Goal: Navigation & Orientation: Find specific page/section

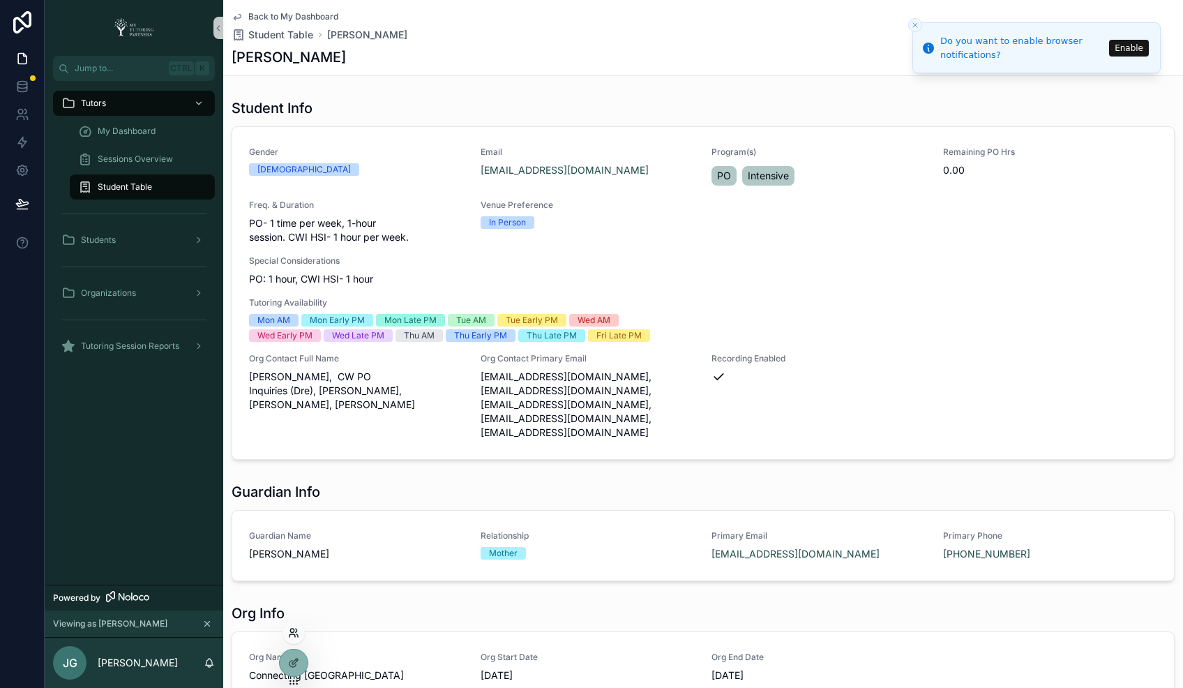
click at [294, 636] on icon at bounding box center [292, 635] width 6 height 3
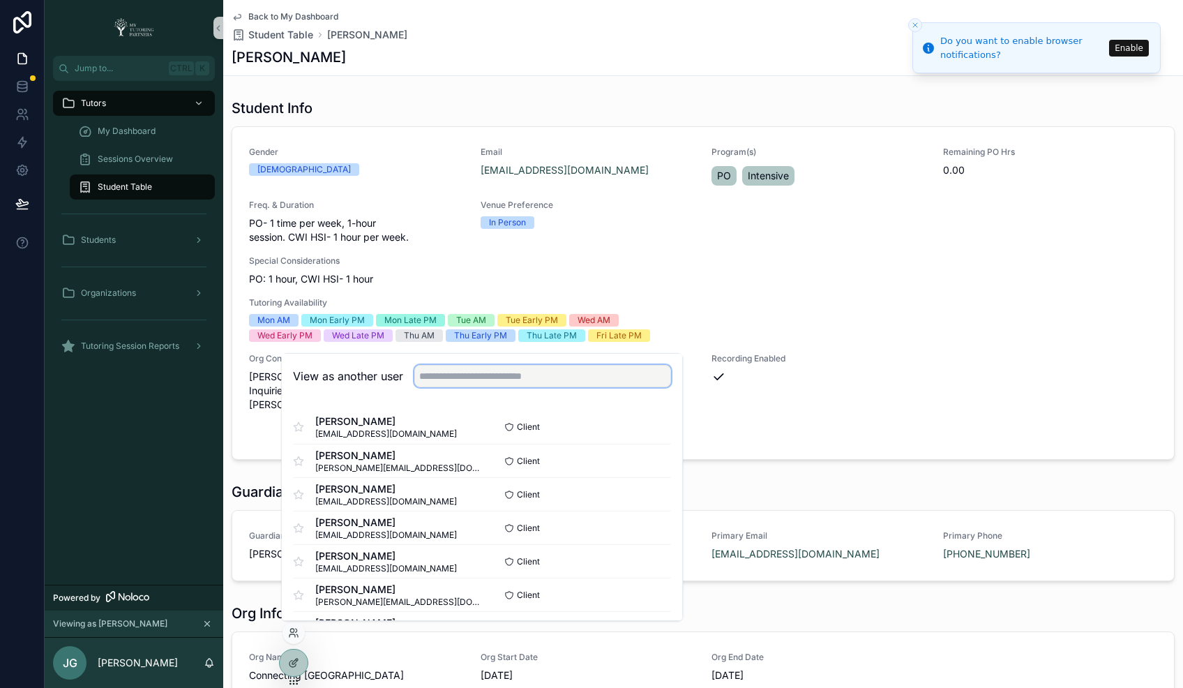
click at [515, 372] on input "text" at bounding box center [542, 376] width 257 height 22
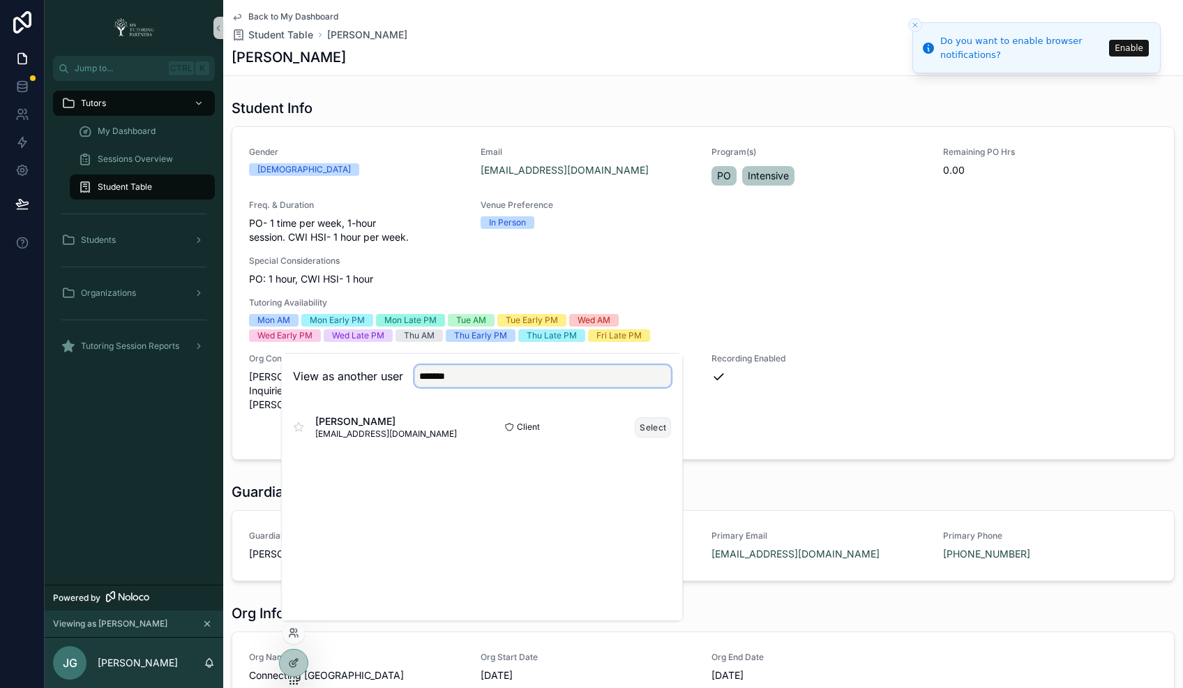
type input "*******"
click at [656, 427] on button "Select" at bounding box center [653, 427] width 36 height 20
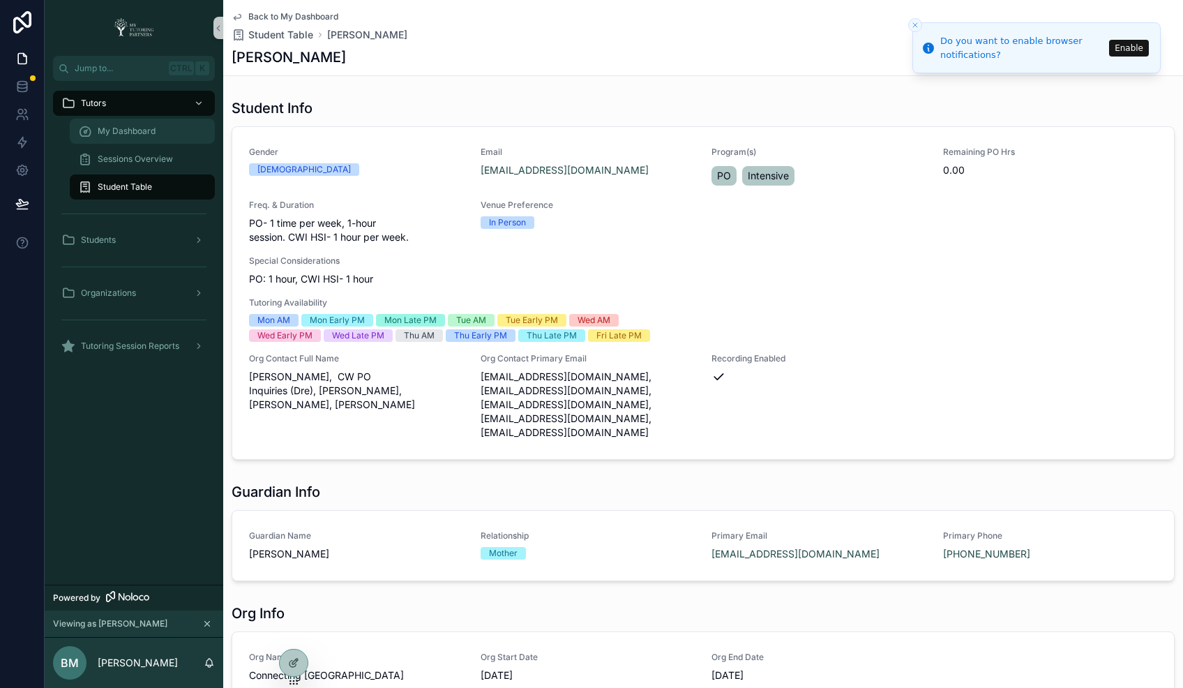
click at [146, 133] on span "My Dashboard" at bounding box center [127, 131] width 58 height 11
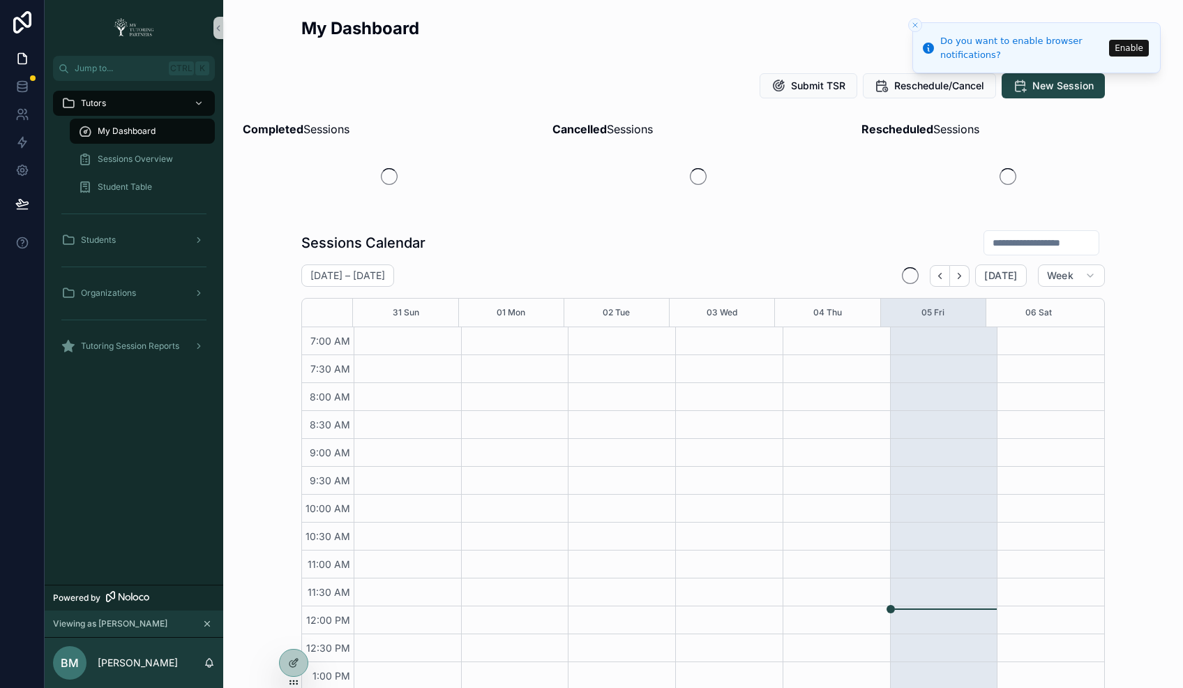
scroll to position [308, 0]
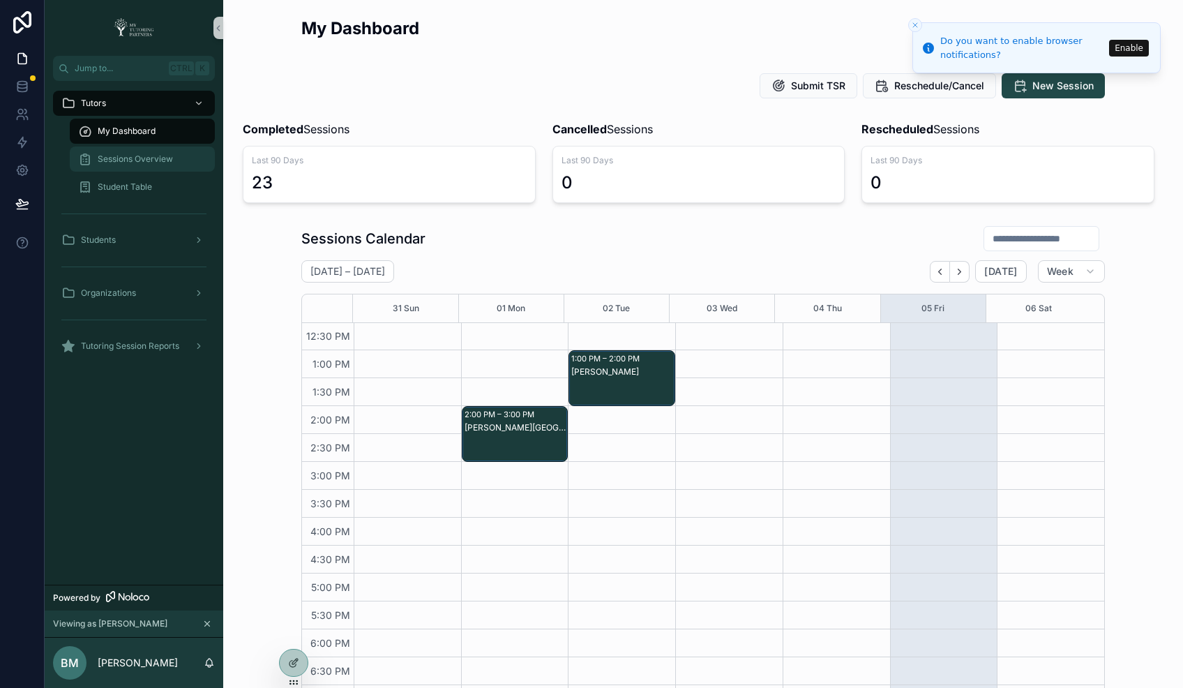
click at [143, 158] on span "Sessions Overview" at bounding box center [135, 158] width 75 height 11
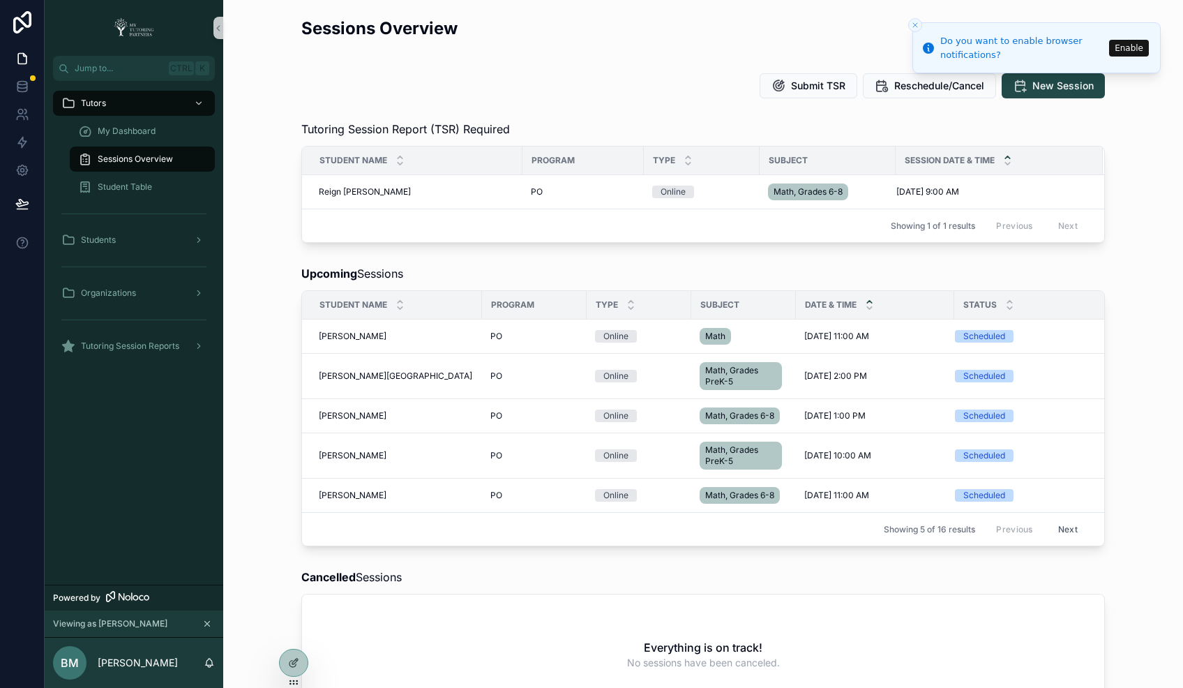
scroll to position [93, 0]
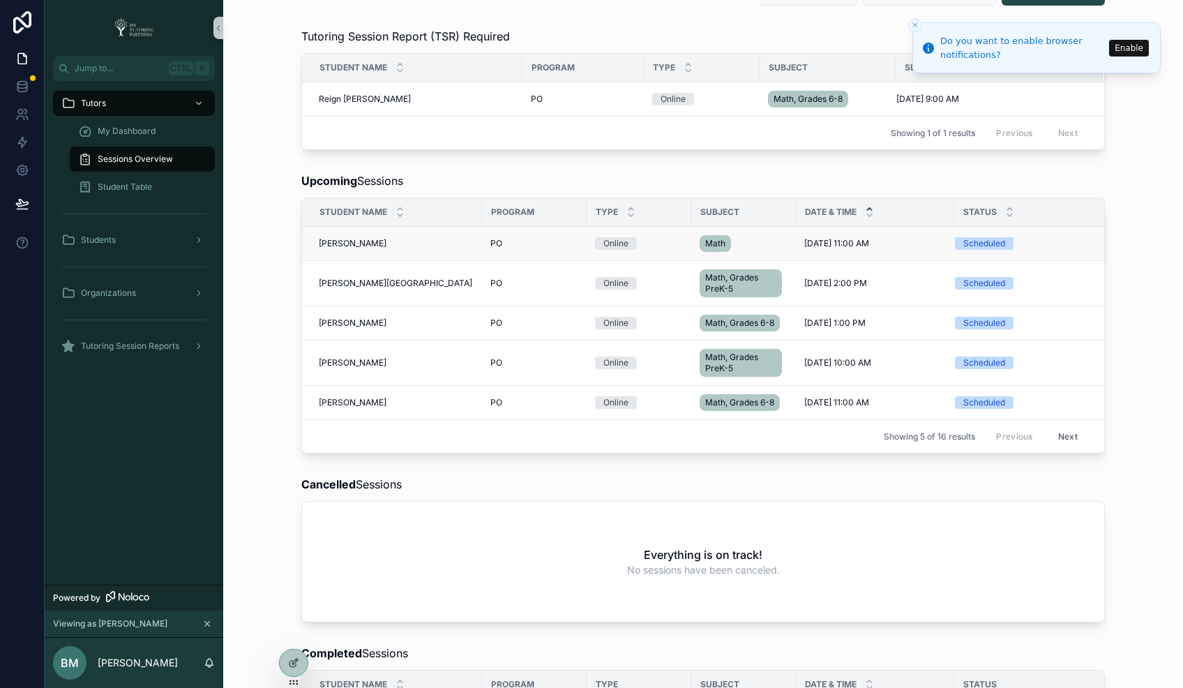
click at [382, 243] on div "[PERSON_NAME] [PERSON_NAME]" at bounding box center [396, 243] width 155 height 11
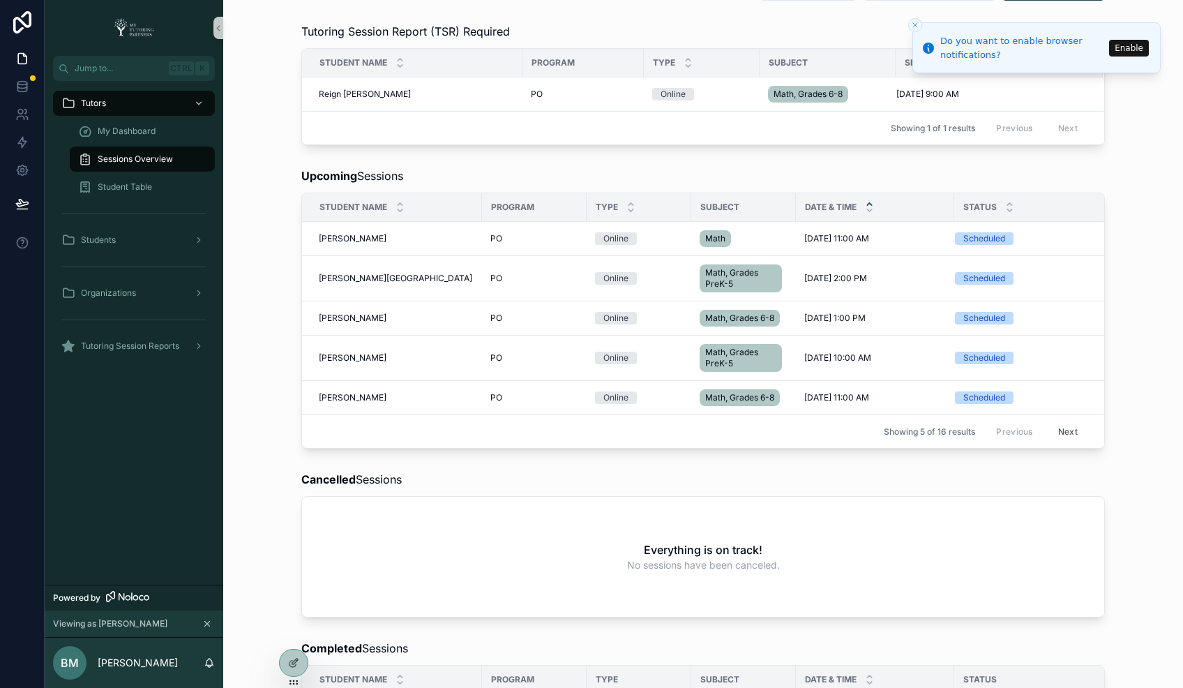
scroll to position [186, 0]
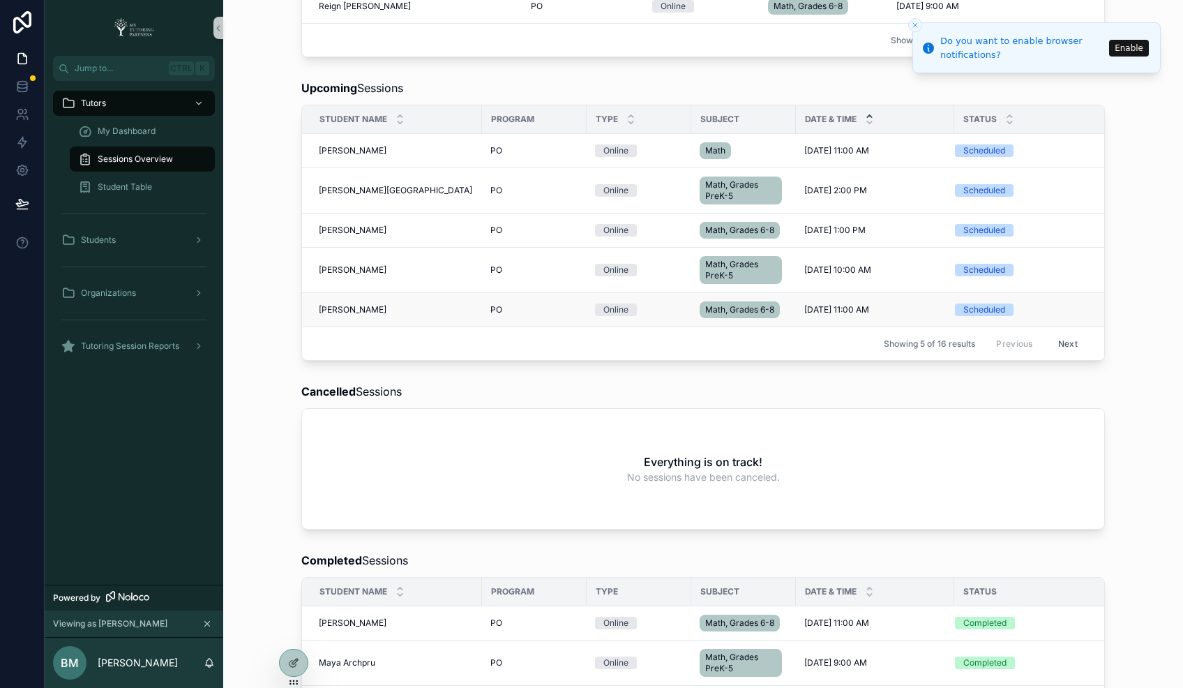
click at [373, 312] on span "[PERSON_NAME]" at bounding box center [353, 309] width 68 height 11
drag, startPoint x: 373, startPoint y: 313, endPoint x: 415, endPoint y: 312, distance: 41.9
click at [416, 313] on div "[PERSON_NAME] [PERSON_NAME]" at bounding box center [396, 309] width 155 height 11
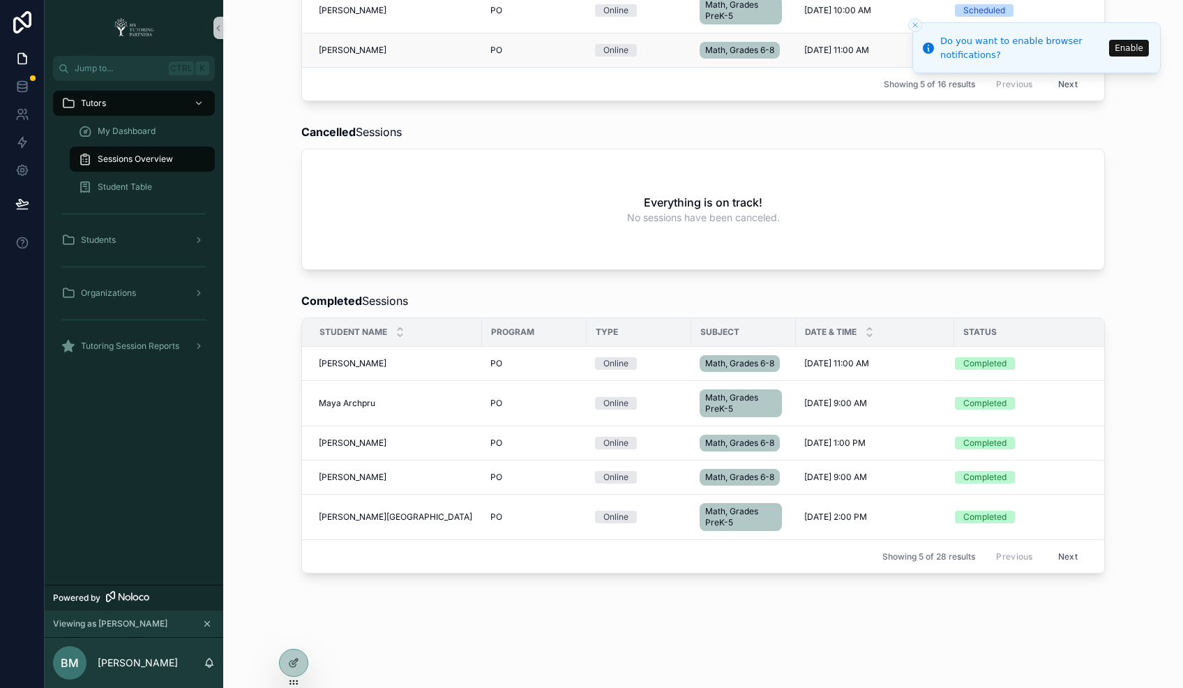
scroll to position [465, 0]
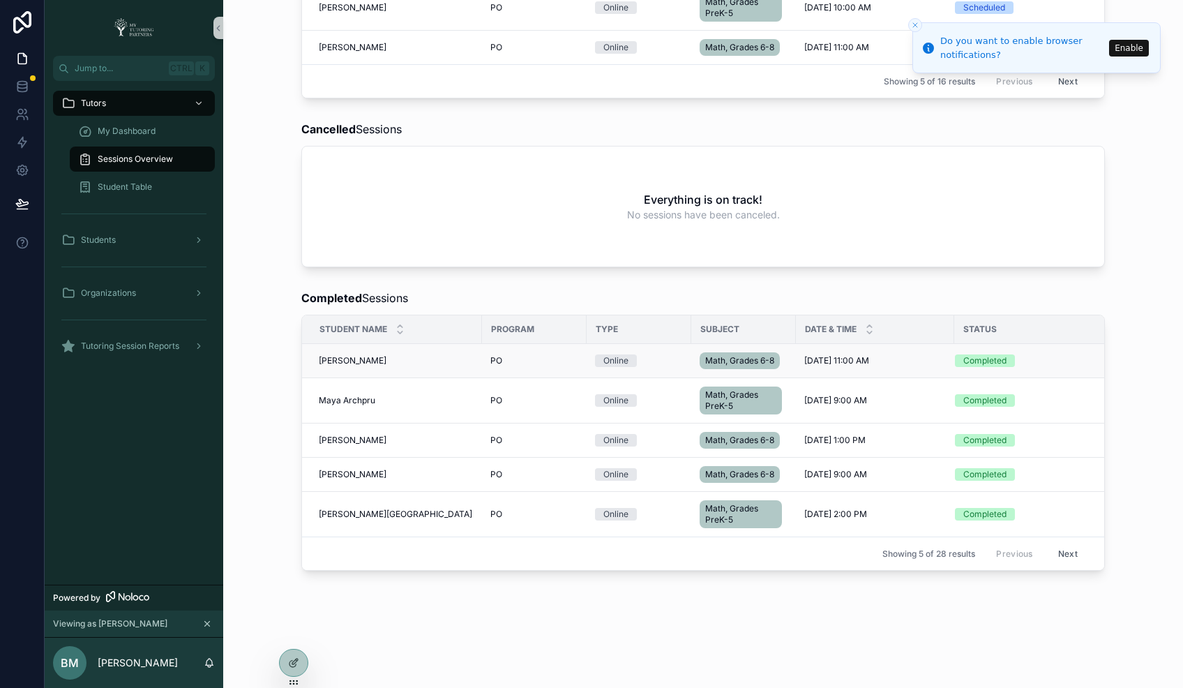
click at [403, 357] on div "[PERSON_NAME] [PERSON_NAME]" at bounding box center [396, 360] width 155 height 11
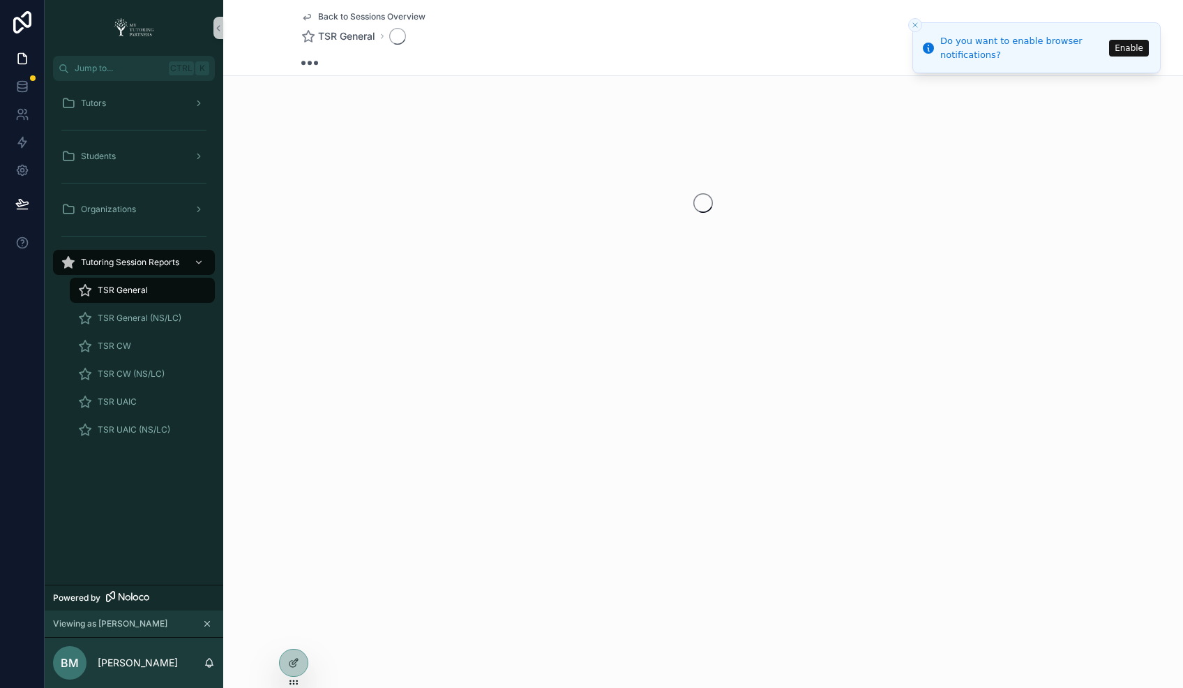
click at [403, 357] on div "Back to Sessions Overview TSR General" at bounding box center [703, 201] width 960 height 402
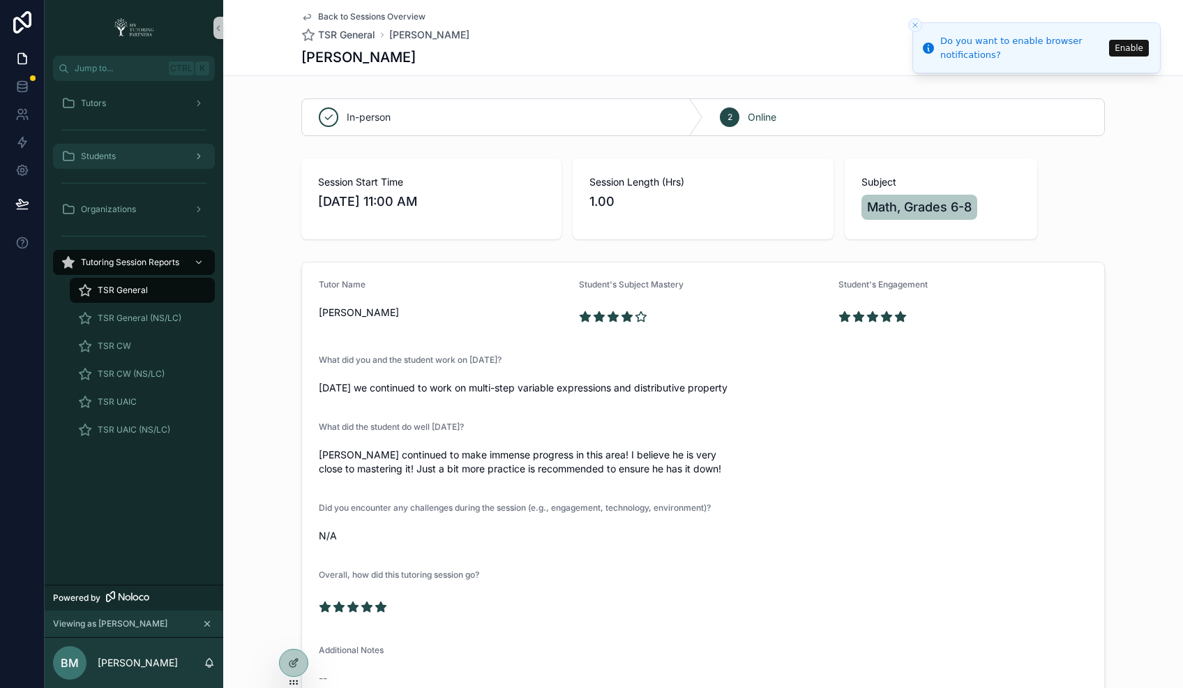
click at [112, 154] on span "Students" at bounding box center [98, 156] width 35 height 11
